Goal: Task Accomplishment & Management: Manage account settings

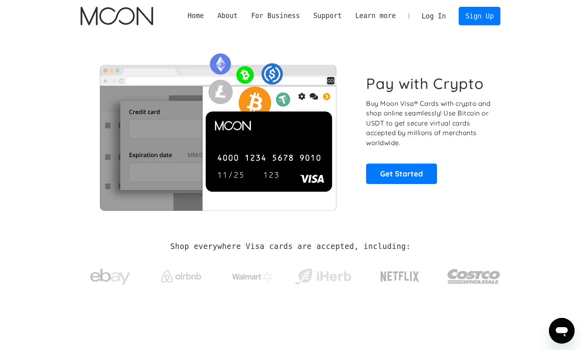
click at [436, 19] on link "Log In" at bounding box center [434, 16] width 38 height 18
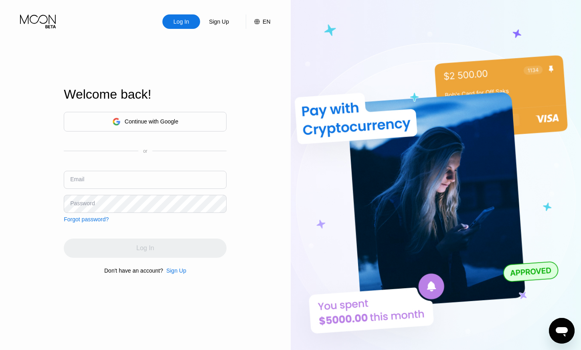
type input "[EMAIL_ADDRESS][DOMAIN_NAME]"
click at [151, 255] on div "Log In" at bounding box center [145, 248] width 163 height 19
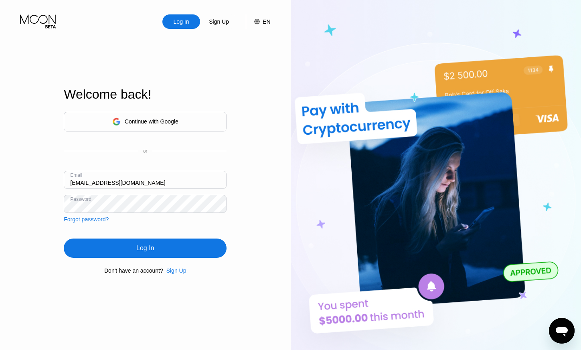
click at [137, 250] on div "Log In" at bounding box center [145, 248] width 18 height 8
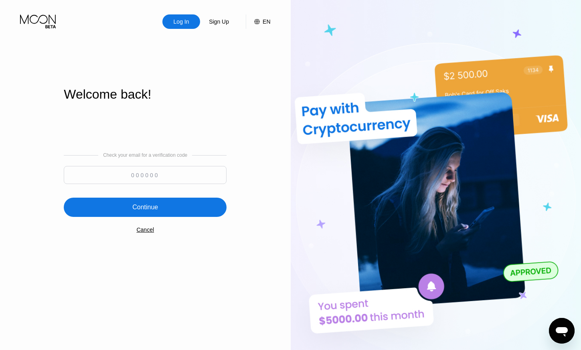
click at [154, 164] on div "Check your email for a verification code" at bounding box center [145, 170] width 163 height 36
click at [156, 177] on input at bounding box center [145, 175] width 163 height 18
paste input "590768"
type input "590768"
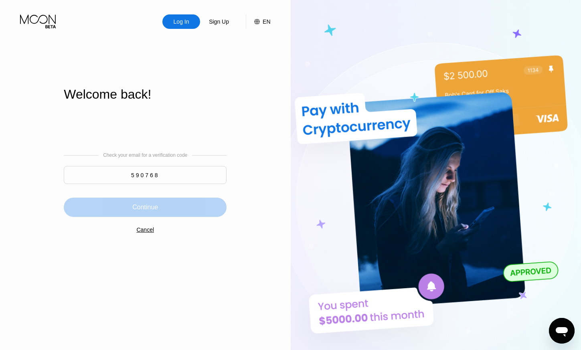
click at [153, 211] on div "Continue" at bounding box center [145, 207] width 26 height 8
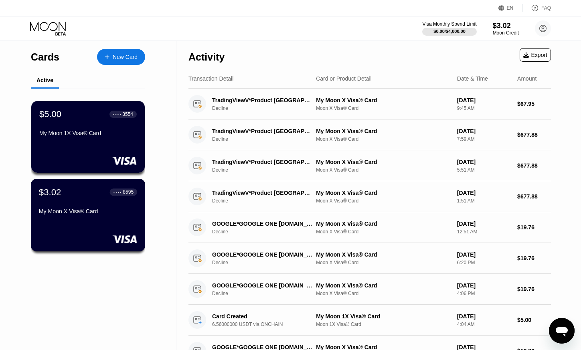
click at [82, 214] on div "My Moon X Visa® Card" at bounding box center [88, 211] width 98 height 6
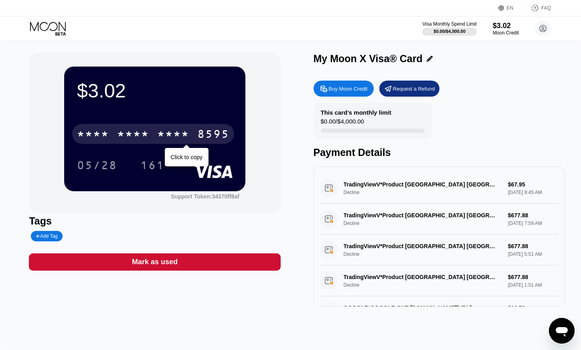
click at [206, 137] on div "8595" at bounding box center [213, 135] width 32 height 13
